Goal: Task Accomplishment & Management: Complete application form

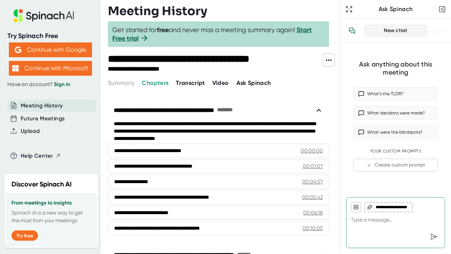
click at [216, 79] on span "Video" at bounding box center [221, 82] width 17 height 7
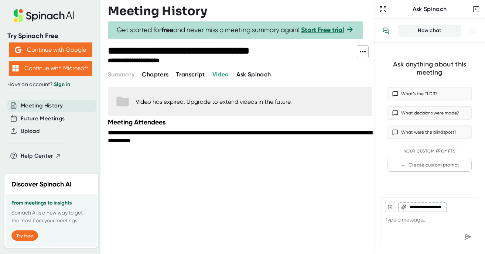
click at [182, 76] on span "Transcript" at bounding box center [190, 74] width 29 height 7
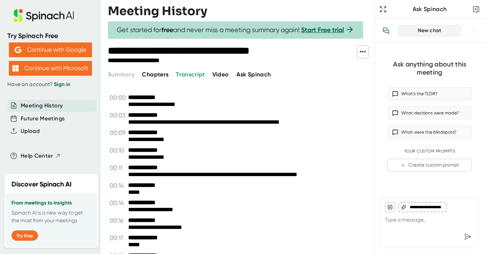
click at [219, 72] on span "Video" at bounding box center [221, 74] width 17 height 7
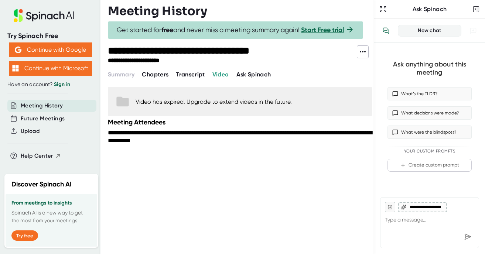
click at [252, 74] on span "Ask Spinach" at bounding box center [254, 74] width 35 height 7
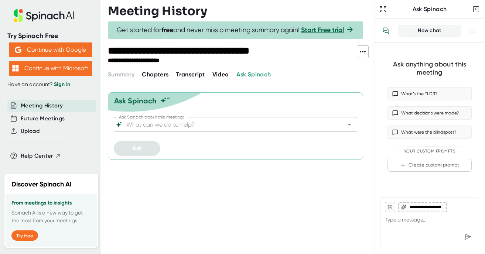
click at [157, 75] on span "Chapters" at bounding box center [155, 74] width 27 height 7
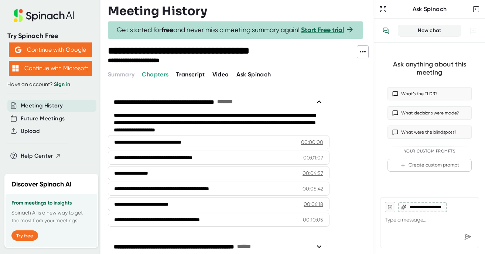
click at [181, 75] on span "Transcript" at bounding box center [190, 74] width 29 height 7
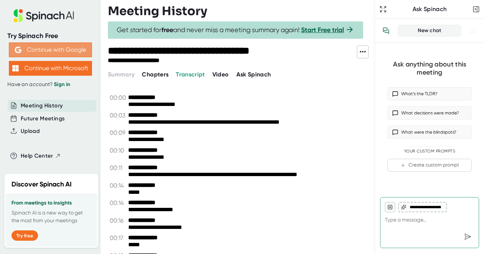
click at [48, 51] on button "Continue with Google" at bounding box center [50, 50] width 83 height 15
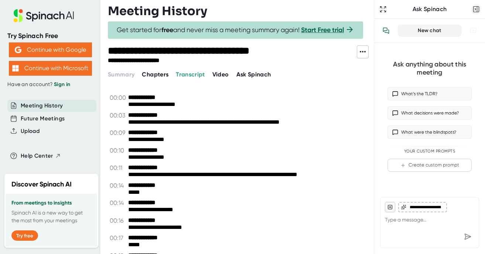
click at [451, 10] on icon "button" at bounding box center [476, 9] width 7 height 7
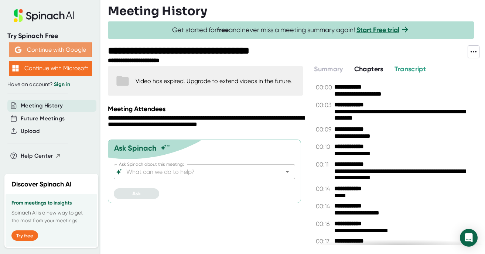
click at [48, 47] on button "Continue with Google" at bounding box center [50, 50] width 83 height 15
click at [67, 85] on link "Sign in" at bounding box center [62, 84] width 16 height 6
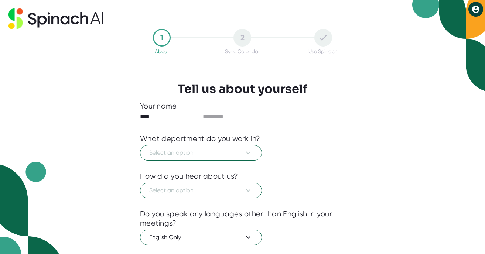
type input "****"
click at [237, 118] on input "text" at bounding box center [232, 117] width 59 height 12
type input "*******"
click at [220, 149] on button "Select an option" at bounding box center [201, 153] width 122 height 16
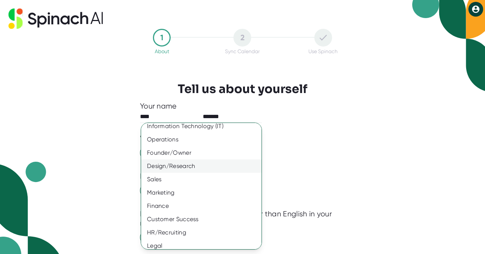
scroll to position [41, 0]
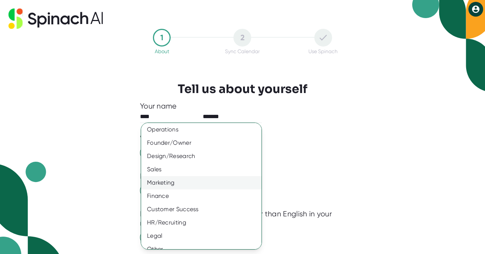
click at [186, 182] on div "Marketing" at bounding box center [201, 182] width 121 height 13
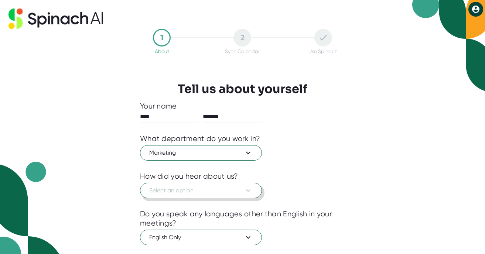
click at [179, 192] on span "Select an option" at bounding box center [201, 190] width 104 height 9
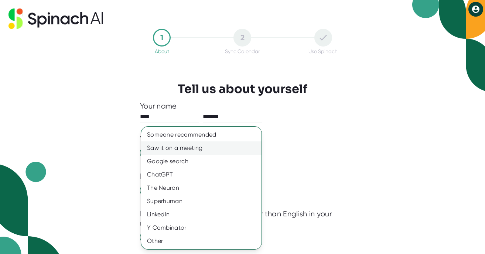
click at [180, 150] on div "Saw it on a meeting" at bounding box center [201, 148] width 121 height 13
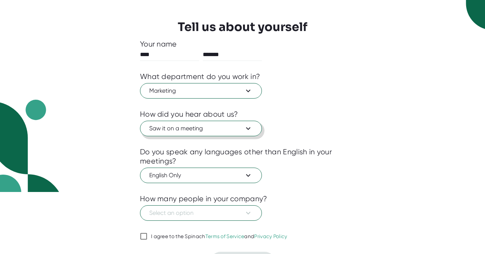
scroll to position [81, 0]
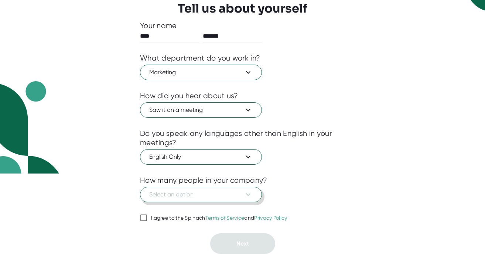
click at [177, 192] on span "Select an option" at bounding box center [201, 194] width 104 height 9
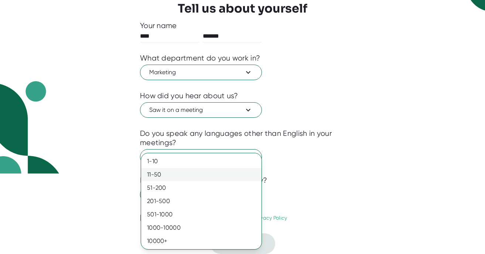
click at [173, 172] on div "11-50" at bounding box center [201, 174] width 121 height 13
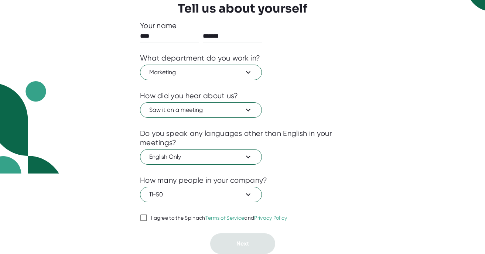
click at [144, 214] on input "I agree to the Spinach Terms of Service and Privacy Policy" at bounding box center [143, 218] width 7 height 9
checkbox input "true"
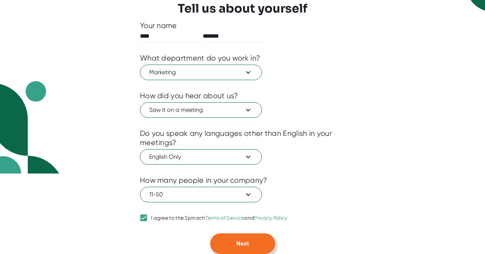
click at [240, 239] on button "Next" at bounding box center [242, 244] width 65 height 21
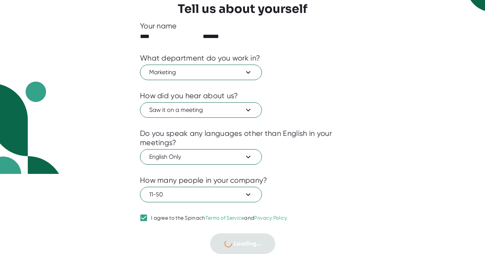
scroll to position [0, 0]
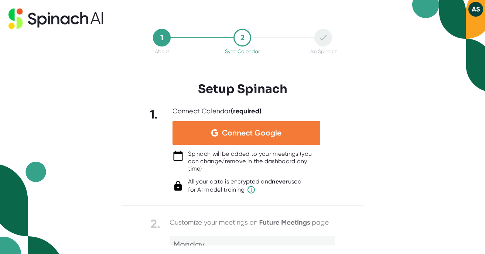
click at [250, 137] on span "Connect Google" at bounding box center [252, 132] width 60 height 7
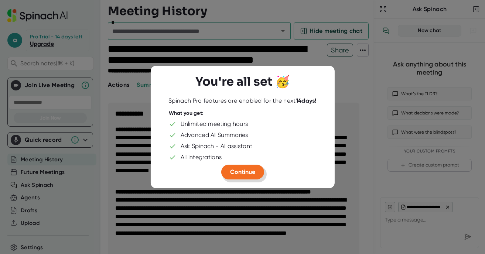
click at [247, 166] on button "Continue" at bounding box center [242, 172] width 43 height 15
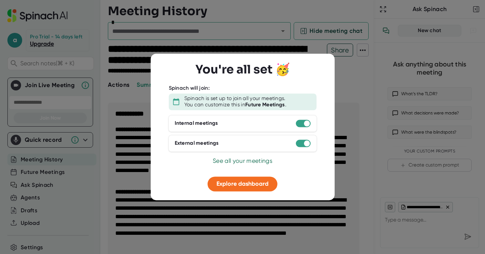
click at [355, 123] on div at bounding box center [242, 127] width 485 height 254
click at [261, 187] on span "Explore dashboard" at bounding box center [243, 183] width 52 height 7
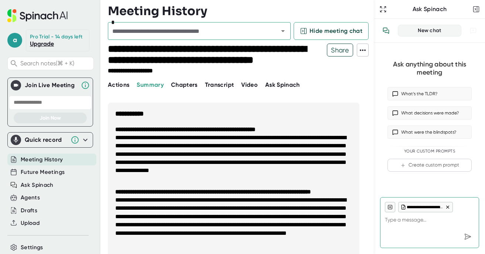
click at [251, 84] on span "Video" at bounding box center [249, 84] width 17 height 7
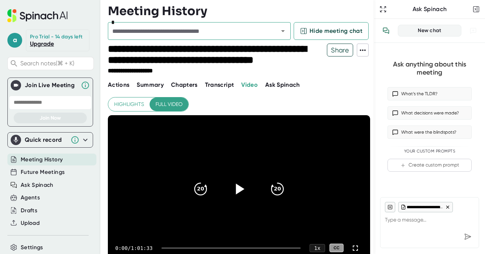
click at [238, 183] on icon at bounding box center [239, 189] width 18 height 18
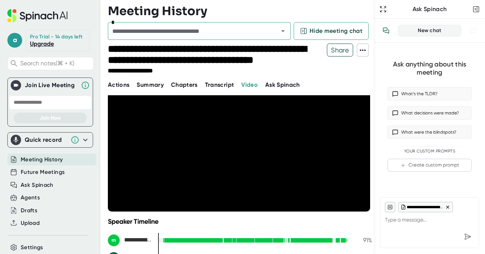
scroll to position [32, 0]
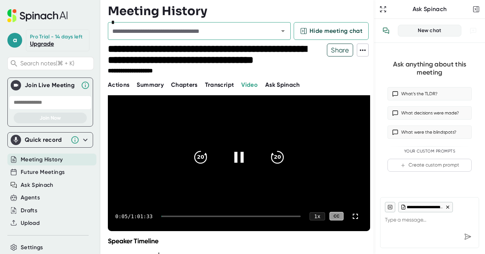
click at [234, 169] on div at bounding box center [239, 157] width 31 height 31
type textarea "x"
click at [62, 173] on span "Future Meetings" at bounding box center [43, 172] width 44 height 9
